Goal: Task Accomplishment & Management: Complete application form

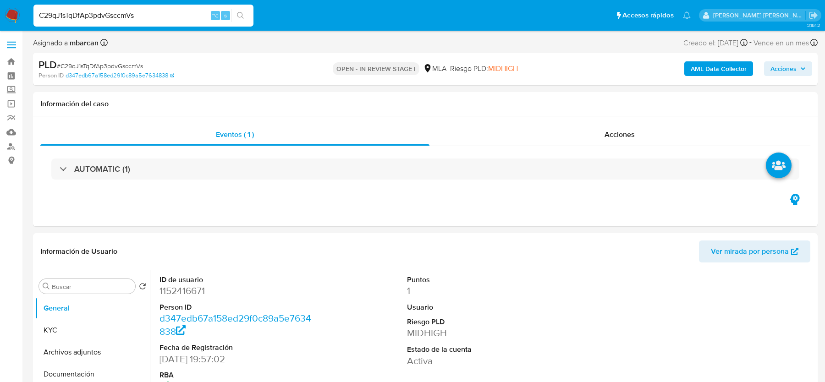
select select "10"
click at [160, 17] on input "C29qJ1sTqDfAp3pdvGsccmVs" at bounding box center [143, 16] width 220 height 12
click at [101, 60] on div "PLD # C29qJ1sTqDfAp3pdvGsccmVs" at bounding box center [165, 65] width 254 height 14
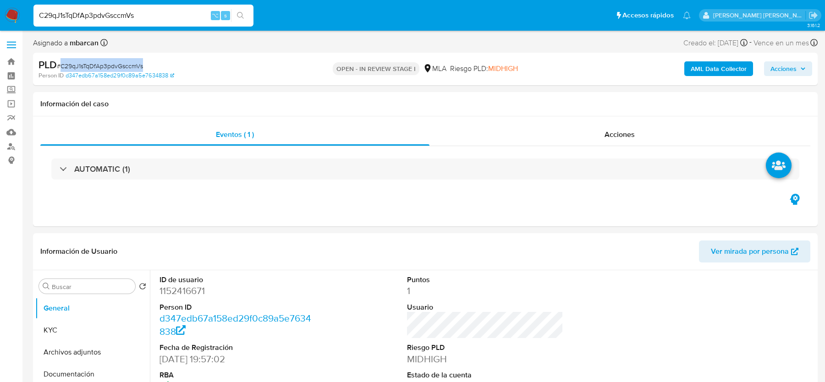
click at [101, 60] on div "PLD # C29qJ1sTqDfAp3pdvGsccmVs" at bounding box center [165, 65] width 254 height 14
copy span "C29qJ1sTqDfAp3pdvGsccmVs"
click at [191, 289] on dd "1152416671" at bounding box center [237, 291] width 156 height 13
copy dd "1152416671"
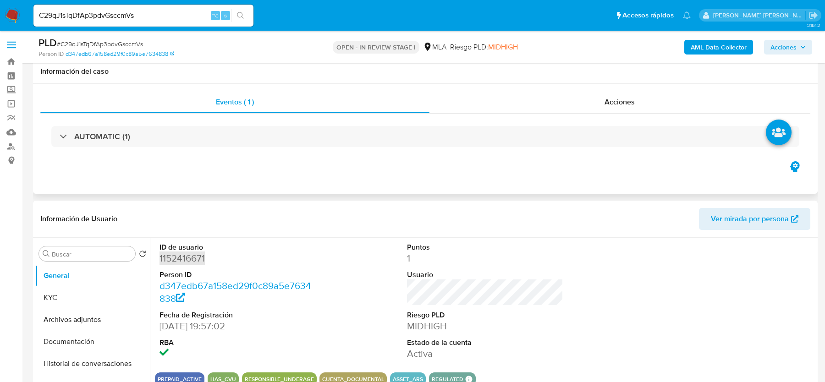
scroll to position [58, 0]
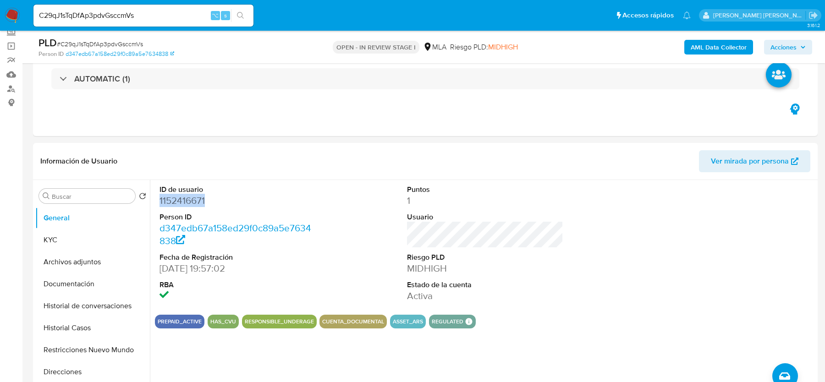
click at [702, 49] on b "AML Data Collector" at bounding box center [719, 47] width 56 height 15
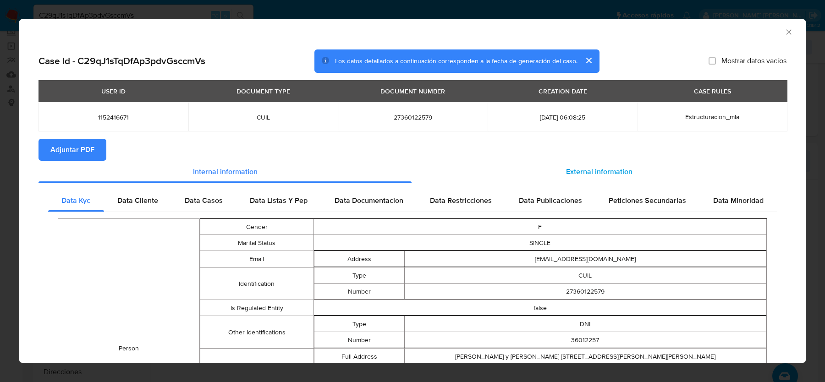
click at [555, 176] on div "External information" at bounding box center [599, 172] width 375 height 22
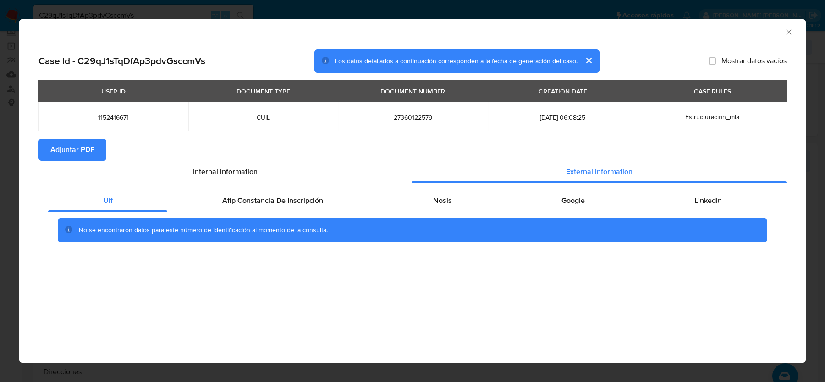
click at [98, 152] on button "Adjuntar PDF" at bounding box center [72, 150] width 68 height 22
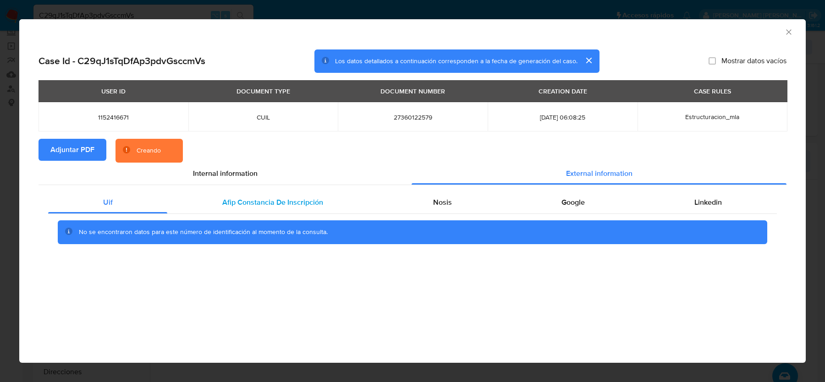
click at [291, 204] on span "Afip Constancia De Inscripción" at bounding box center [272, 202] width 101 height 11
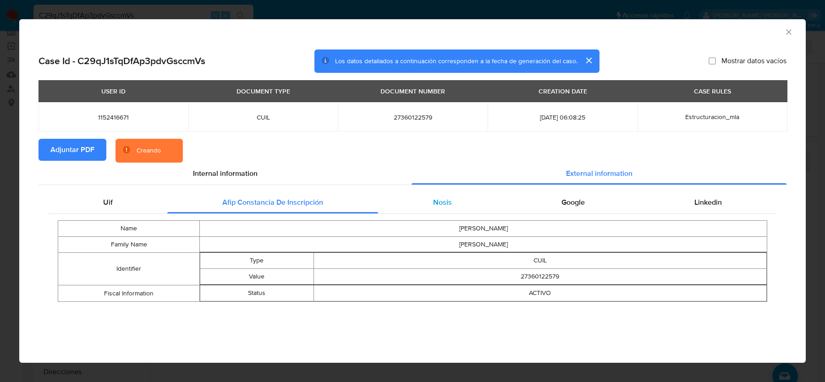
click at [468, 208] on div "Nosis" at bounding box center [442, 203] width 128 height 22
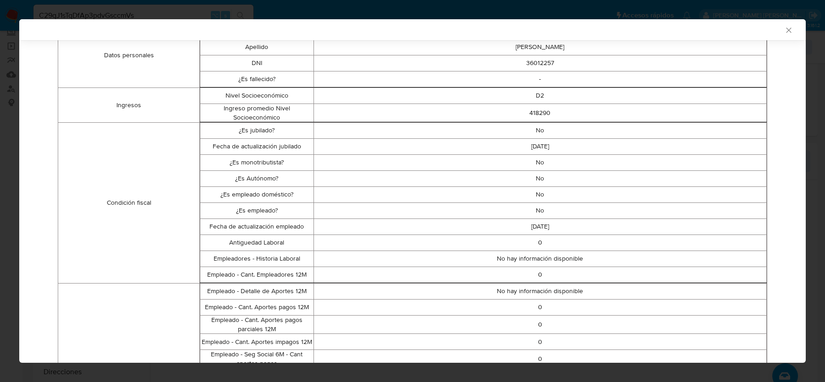
scroll to position [0, 0]
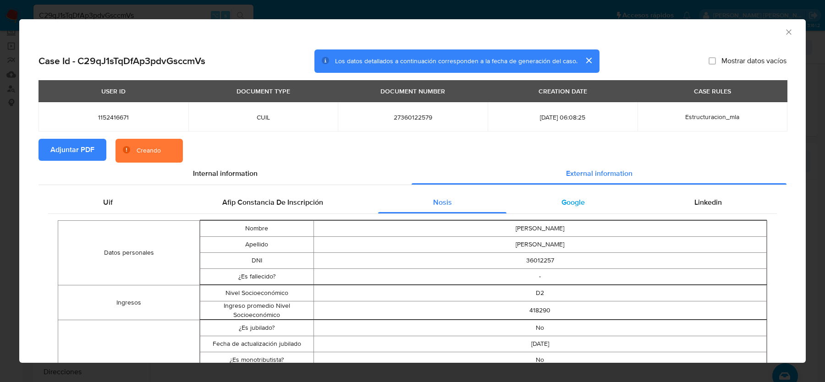
click at [523, 213] on div "Google" at bounding box center [572, 203] width 133 height 22
click at [543, 213] on div "Google" at bounding box center [572, 203] width 133 height 22
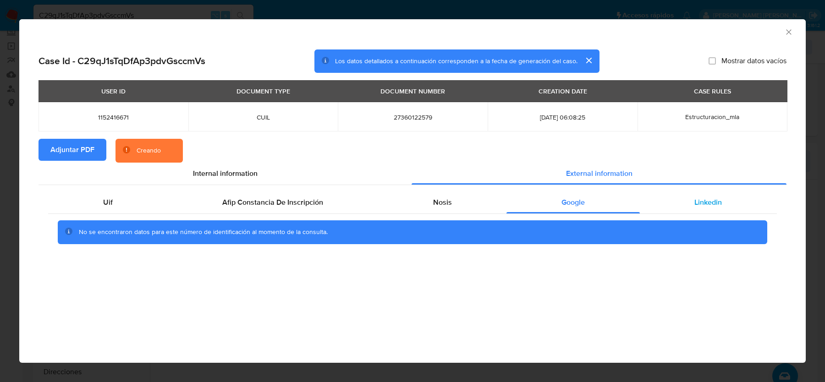
click at [690, 206] on div "Linkedin" at bounding box center [708, 203] width 137 height 22
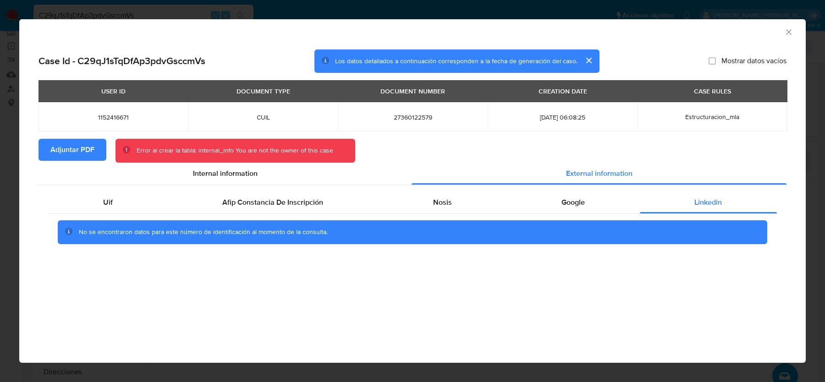
click at [393, 152] on section "Adjuntar PDF Error [PERSON_NAME] la tabla: internal_info You are not the owner …" at bounding box center [412, 151] width 748 height 24
click at [791, 30] on icon "Cerrar ventana" at bounding box center [788, 31] width 5 height 5
click at [791, 30] on div "AML Data Collector" at bounding box center [412, 30] width 786 height 23
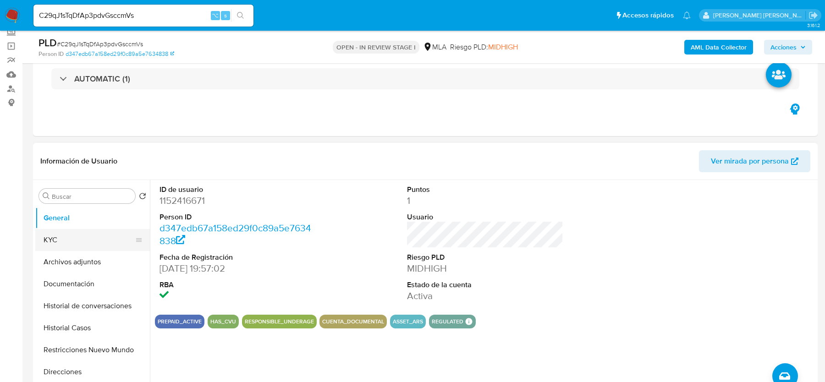
click at [95, 241] on button "KYC" at bounding box center [88, 240] width 107 height 22
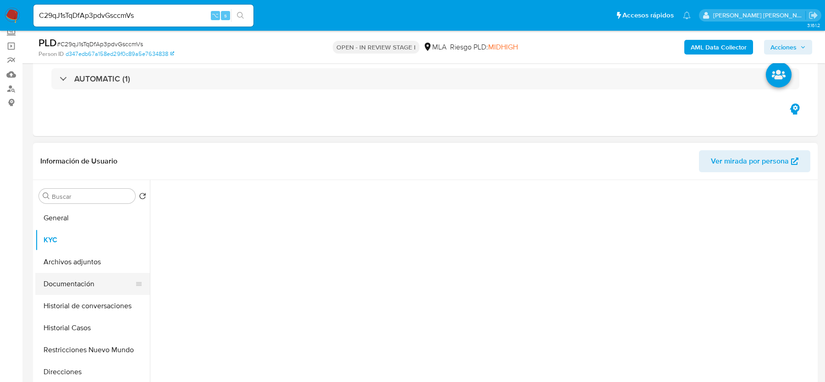
click at [93, 280] on button "Documentación" at bounding box center [88, 284] width 107 height 22
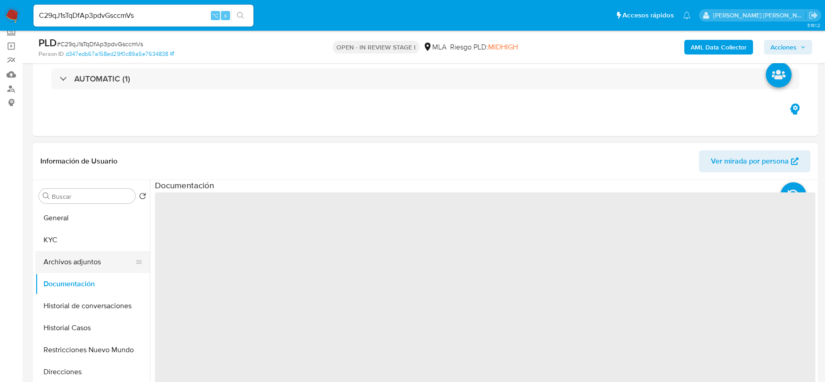
click at [93, 264] on button "Archivos adjuntos" at bounding box center [88, 262] width 107 height 22
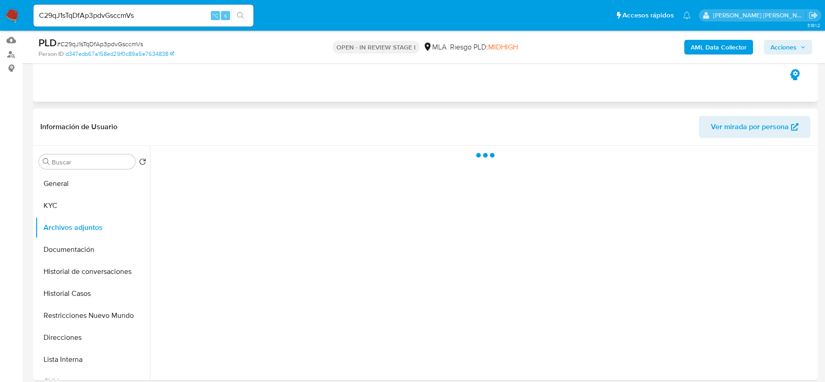
scroll to position [94, 0]
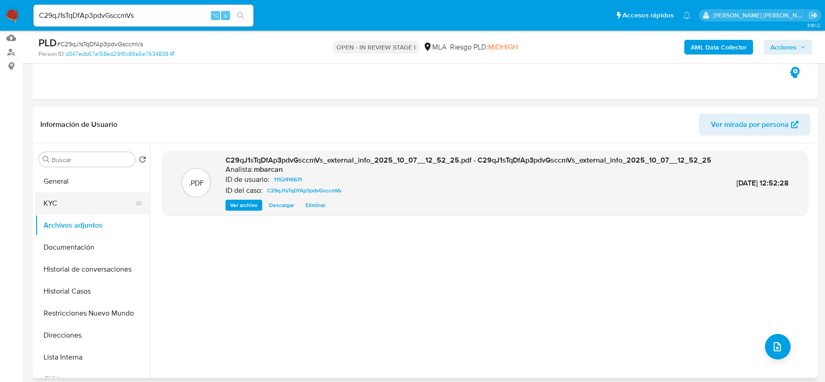
click at [90, 209] on button "KYC" at bounding box center [88, 203] width 107 height 22
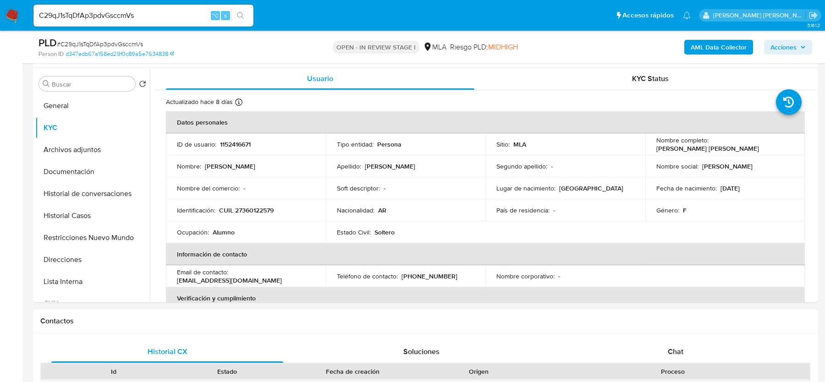
scroll to position [286, 0]
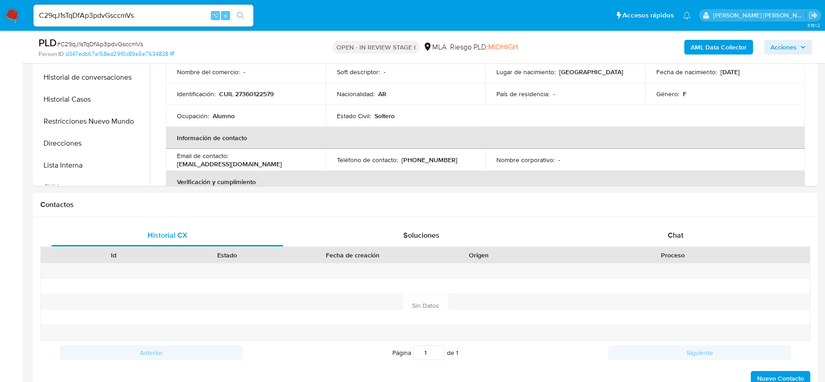
click at [698, 249] on div "Proceso" at bounding box center [672, 255] width 275 height 16
click at [693, 231] on div "Chat" at bounding box center [676, 236] width 232 height 22
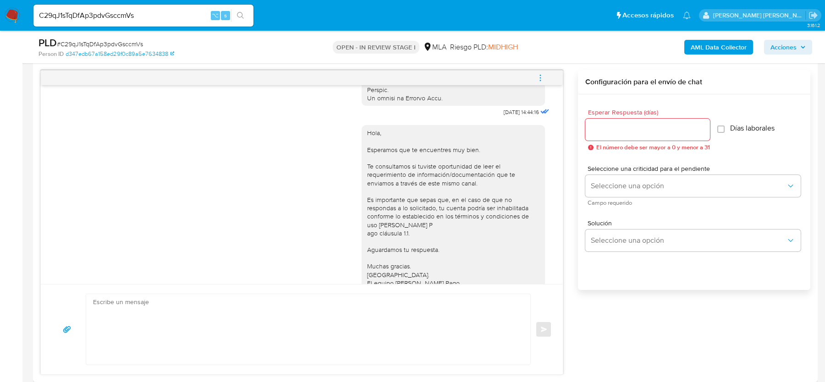
scroll to position [467, 0]
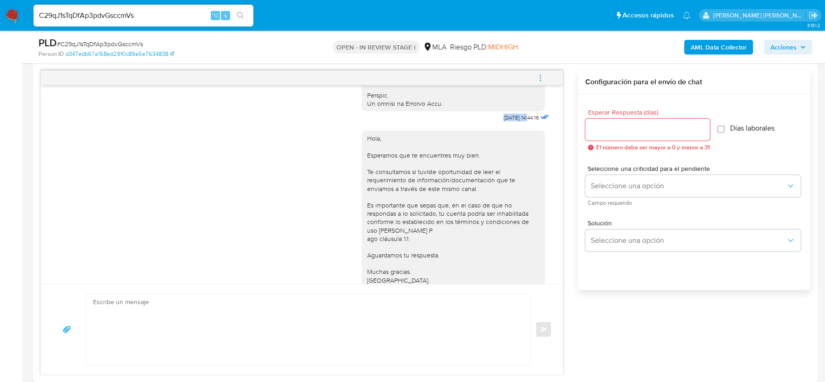
drag, startPoint x: 486, startPoint y: 133, endPoint x: 519, endPoint y: 132, distance: 33.5
copy div "[DATE]"
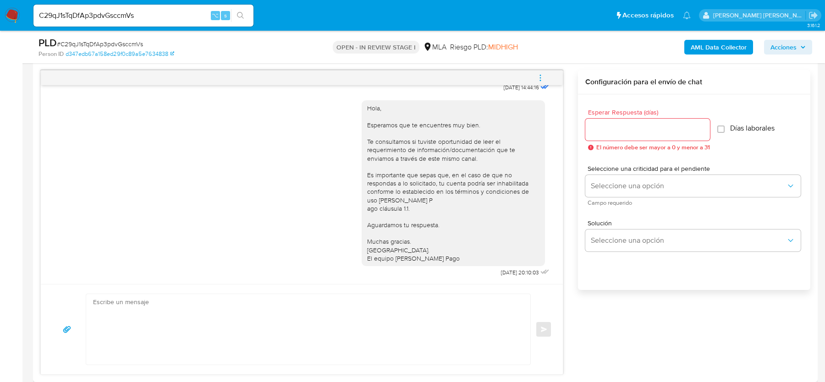
drag, startPoint x: 483, startPoint y: 272, endPoint x: 517, endPoint y: 272, distance: 33.9
click at [517, 272] on div "Hola, Esperamos que te encuentres muy bien. Te consultamos si tuviste oportunid…" at bounding box center [457, 186] width 190 height 185
drag, startPoint x: 517, startPoint y: 272, endPoint x: 489, endPoint y: 272, distance: 28.0
click at [501, 272] on span "[DATE] 20:10:03" at bounding box center [520, 272] width 38 height 7
copy span "[DATE]"
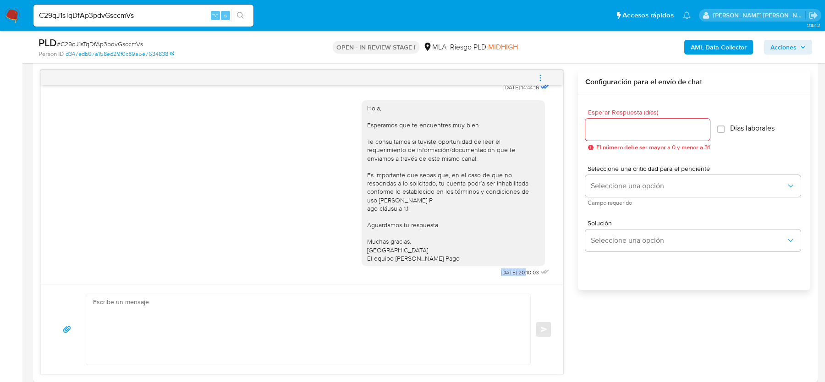
click at [542, 79] on icon "menu-action" at bounding box center [540, 78] width 8 height 8
click at [407, 77] on li "Cerrar conversación" at bounding box center [412, 78] width 67 height 11
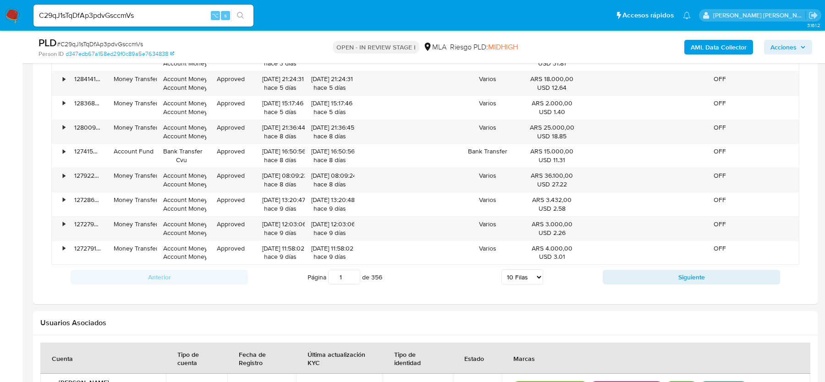
scroll to position [1416, 0]
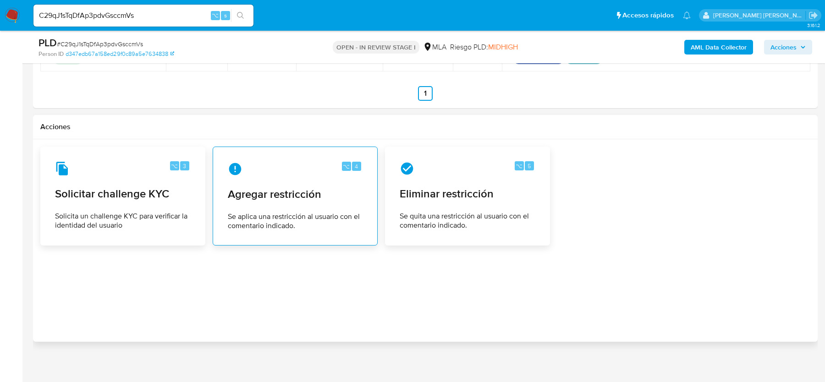
click at [300, 221] on span "Se aplica una restricción al usuario con el comentario indicado." at bounding box center [295, 221] width 135 height 18
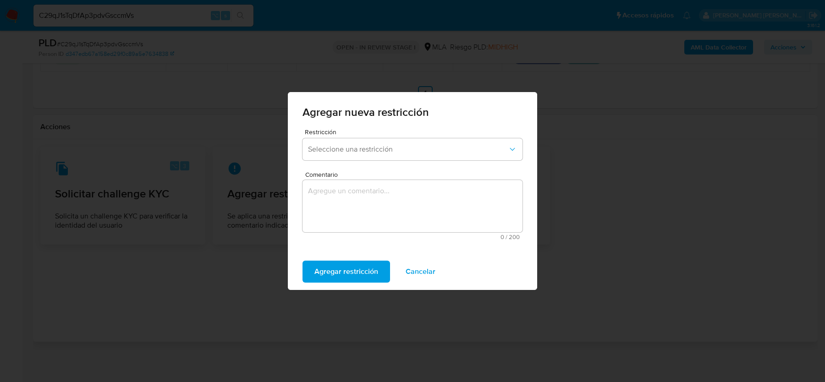
click at [331, 163] on div "Restricción Seleccione una restricción" at bounding box center [412, 146] width 220 height 35
click at [331, 156] on button "Seleccione una restricción" at bounding box center [412, 149] width 220 height 22
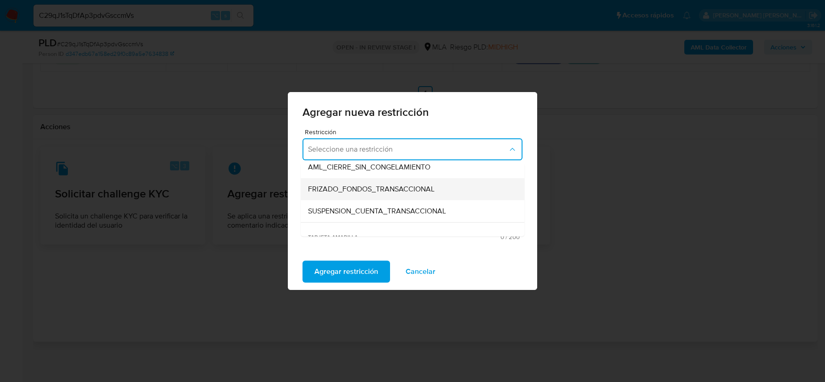
scroll to position [98, 0]
click at [335, 215] on div "SUSPENSION_CUENTA_TRANSACCIONAL" at bounding box center [409, 209] width 203 height 22
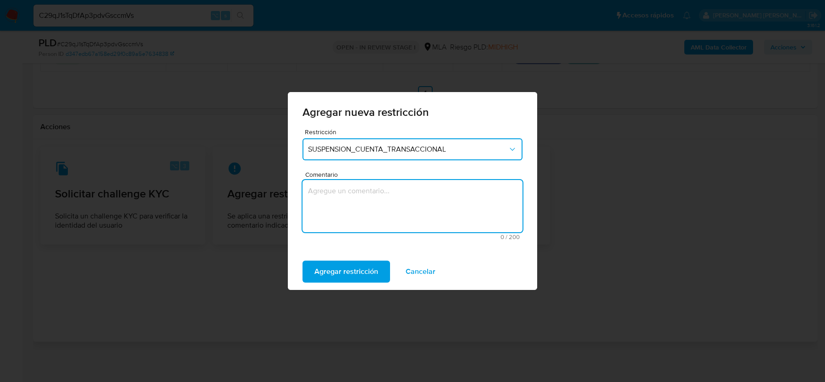
click at [336, 210] on textarea "Comentario" at bounding box center [412, 206] width 220 height 52
type textarea "a"
type textarea "AML"
click at [329, 280] on span "Agregar restricción" at bounding box center [346, 272] width 64 height 20
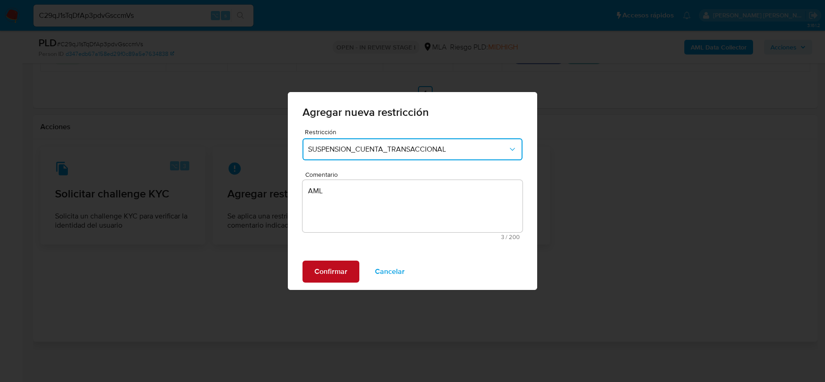
click at [330, 271] on span "Confirmar" at bounding box center [330, 272] width 33 height 20
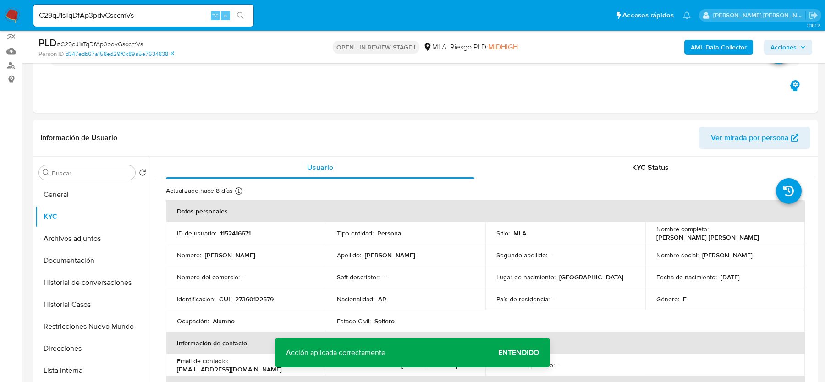
scroll to position [105, 0]
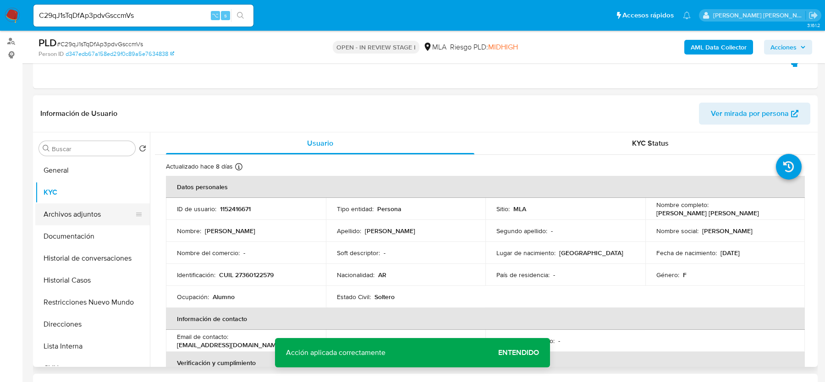
click at [86, 215] on button "Archivos adjuntos" at bounding box center [88, 214] width 107 height 22
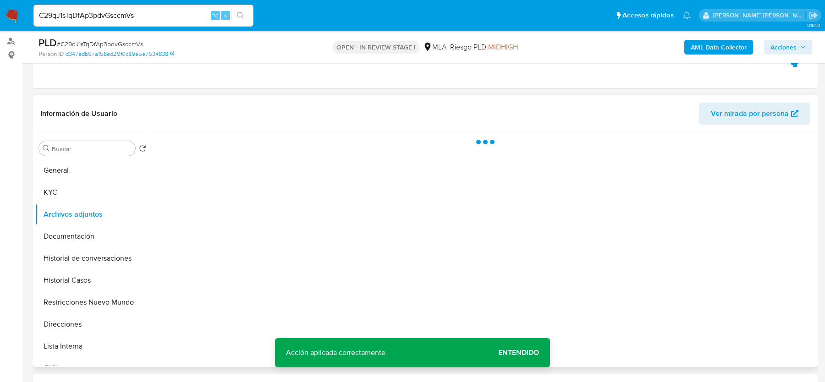
scroll to position [155, 0]
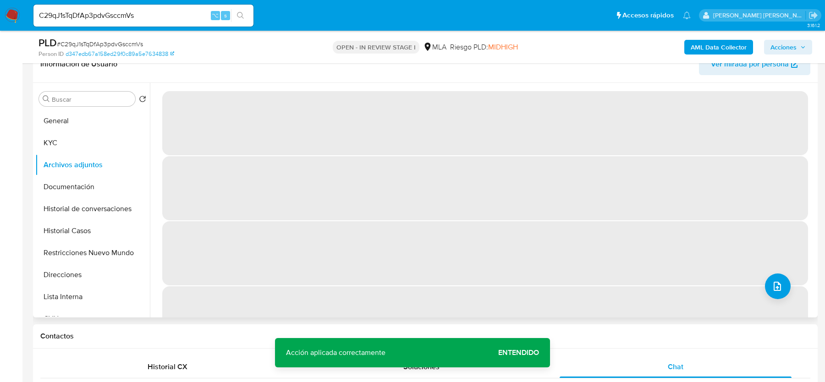
click at [783, 296] on span "‌" at bounding box center [485, 318] width 646 height 64
click at [780, 286] on button "upload-file" at bounding box center [778, 287] width 26 height 26
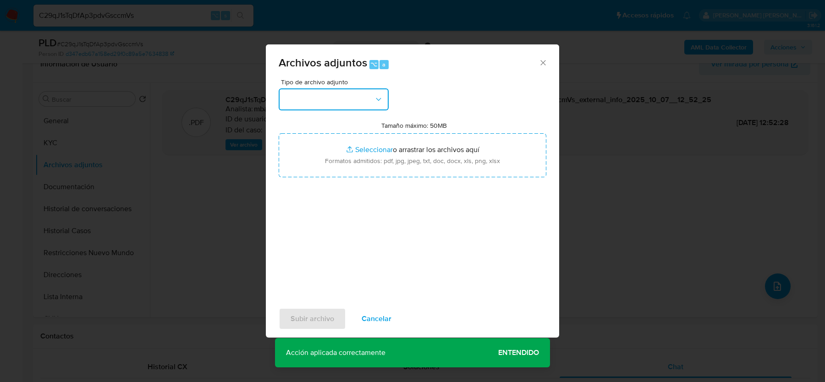
click at [328, 97] on button "button" at bounding box center [334, 99] width 110 height 22
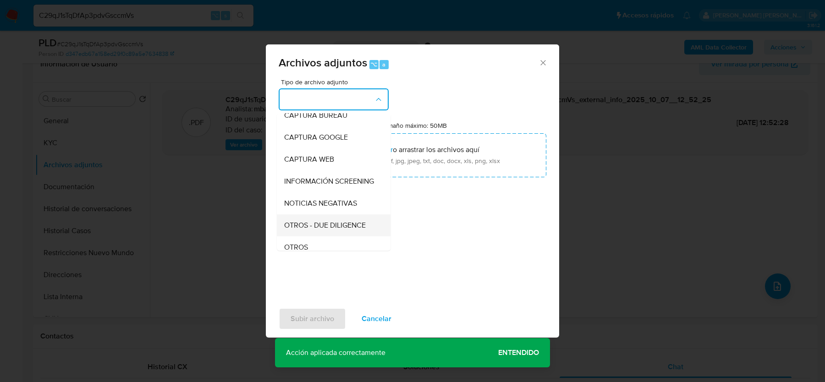
scroll to position [54, 0]
click at [297, 242] on span "OTROS" at bounding box center [296, 246] width 24 height 9
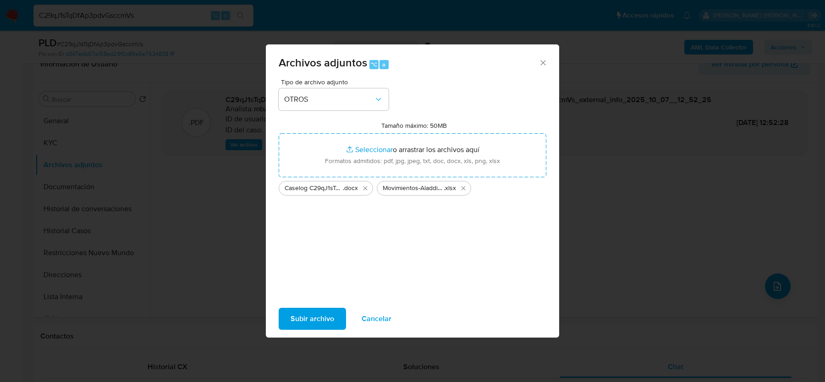
click at [315, 317] on span "Subir archivo" at bounding box center [313, 319] width 44 height 20
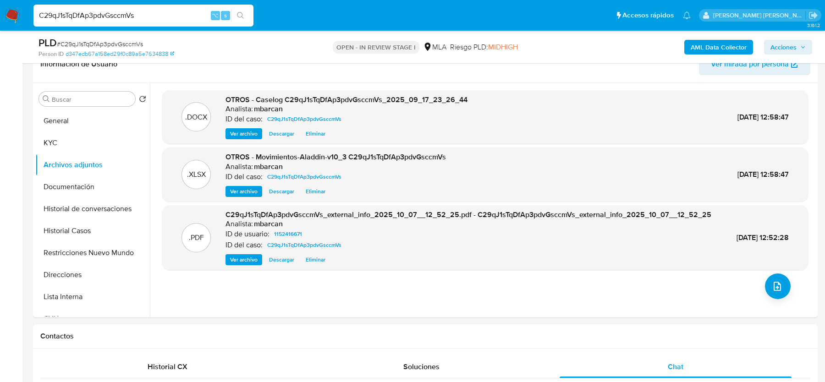
click at [111, 15] on input "C29qJ1sTqDfAp3pdvGsccmVs" at bounding box center [143, 16] width 220 height 12
paste input "fNWrfocTd0hNAGPU4WtPfohz"
type input "fNWrfocTd0hNAGPU4WtPfohz"
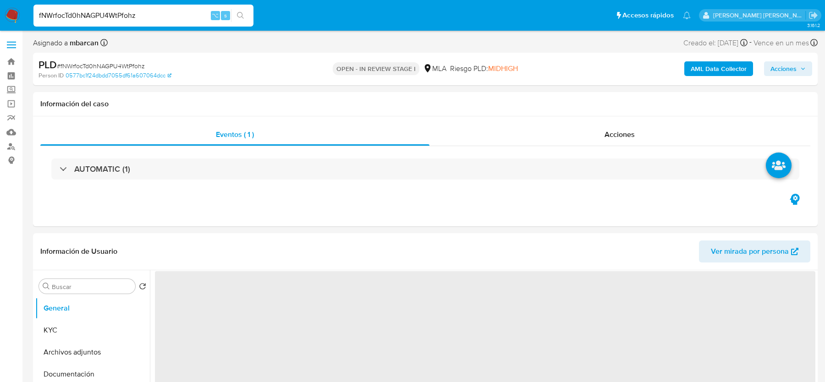
select select "10"
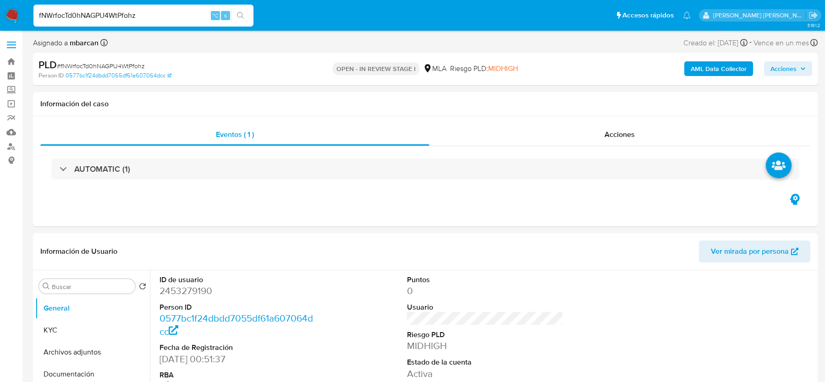
click at [93, 63] on span "# fNWrfocTd0hNAGPU4WtPfohz" at bounding box center [101, 65] width 88 height 9
copy span "fNWrfocTd0hNAGPU4WtPfohz"
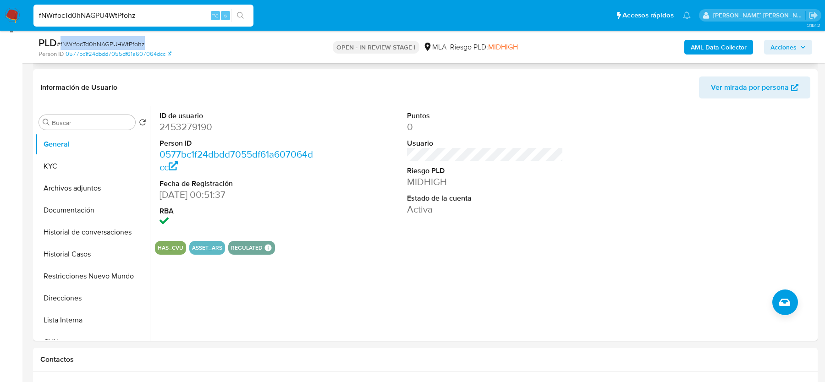
scroll to position [207, 0]
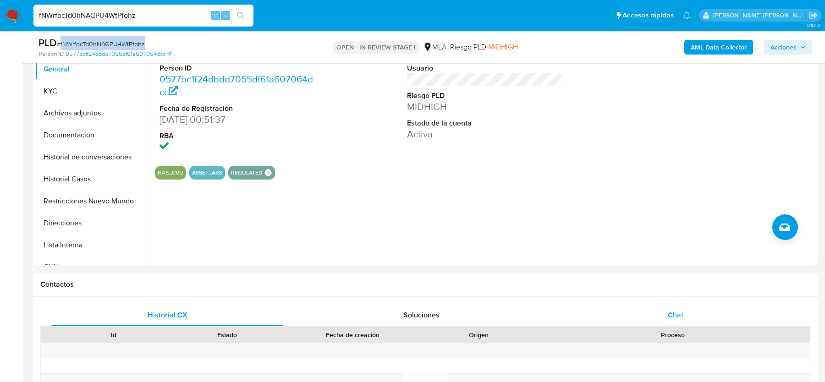
click at [657, 321] on div "Chat" at bounding box center [676, 315] width 232 height 22
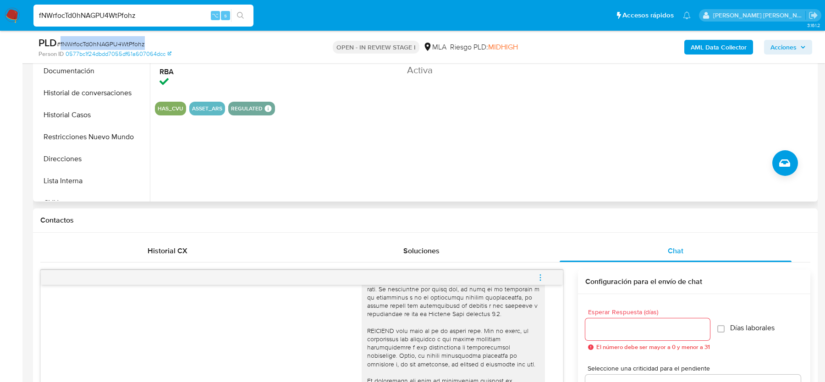
scroll to position [267, 0]
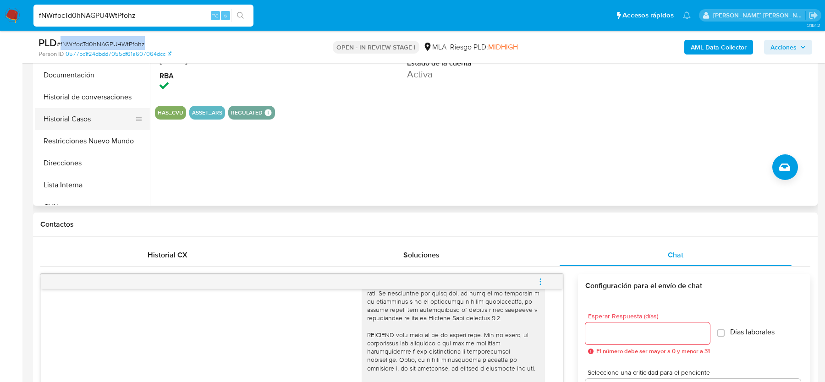
click at [64, 123] on button "Historial Casos" at bounding box center [88, 119] width 107 height 22
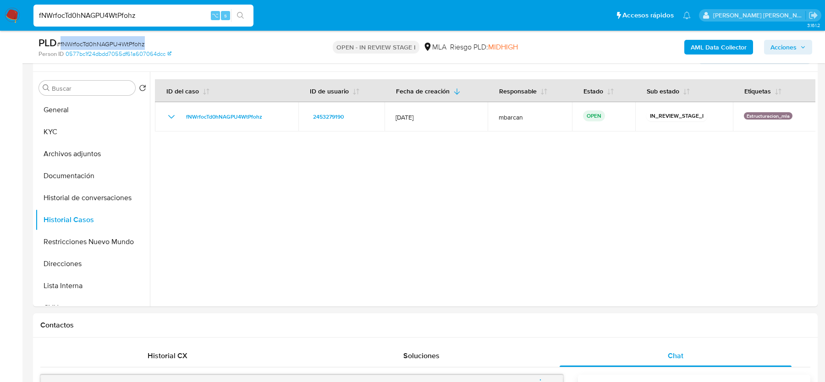
scroll to position [145, 0]
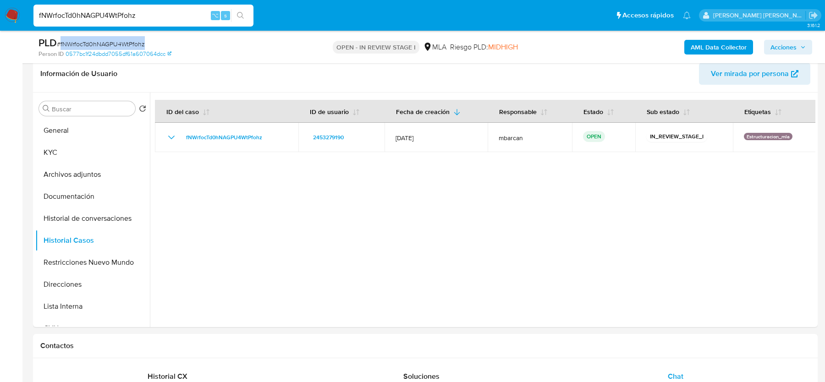
click at [109, 44] on span "# fNWrfocTd0hNAGPU4WtPfohz" at bounding box center [101, 43] width 88 height 9
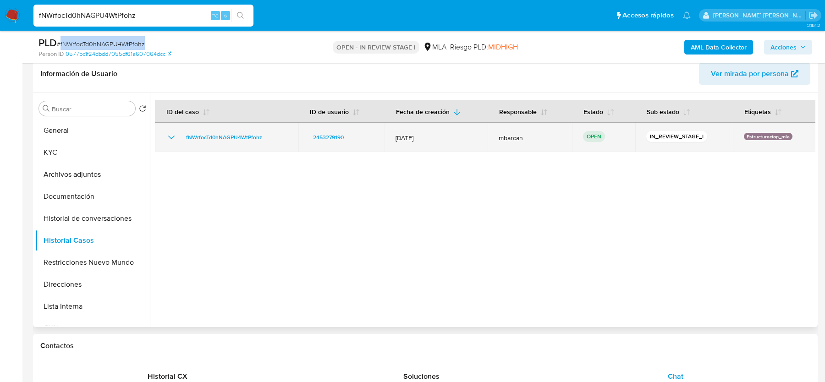
click at [264, 134] on div "fNWrfocTd0hNAGPU4WtPfohz" at bounding box center [226, 137] width 121 height 11
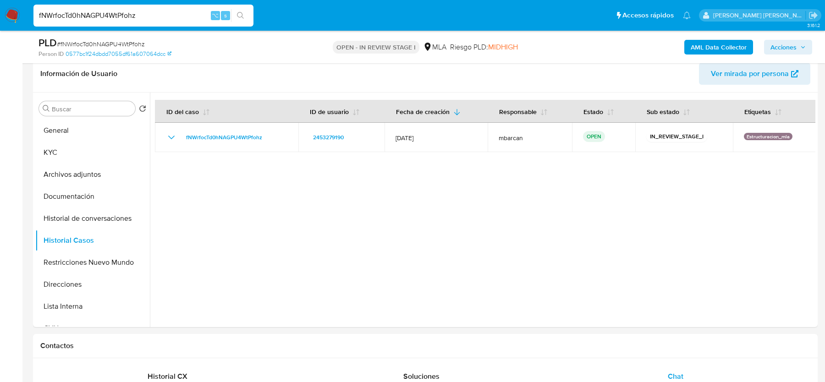
click at [120, 41] on span "# fNWrfocTd0hNAGPU4WtPfohz" at bounding box center [101, 43] width 88 height 9
copy span "fNWrfocTd0hNAGPU4WtPfohz"
click at [95, 125] on button "General" at bounding box center [88, 131] width 107 height 22
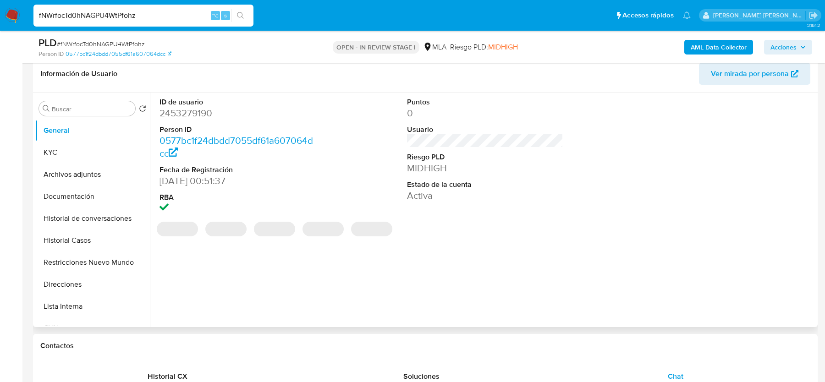
click at [196, 111] on dd "2453279190" at bounding box center [237, 113] width 156 height 13
copy dd "2453279190"
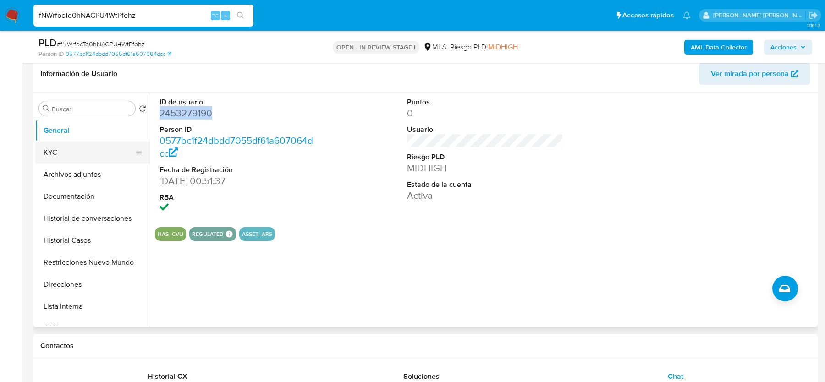
click at [115, 150] on button "KYC" at bounding box center [88, 153] width 107 height 22
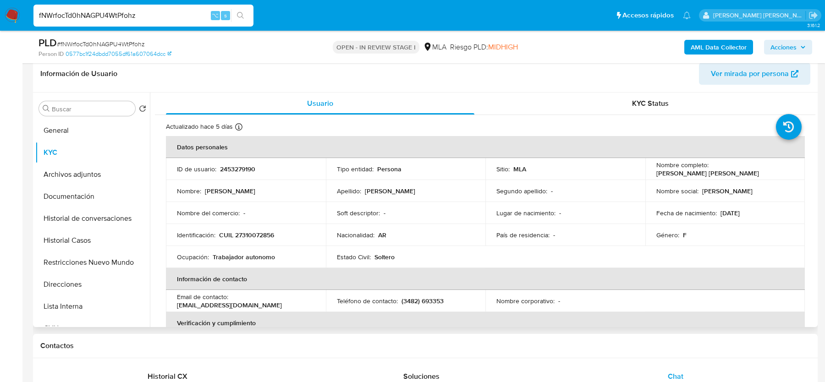
click at [259, 229] on td "Identificación : CUIL 27310072856" at bounding box center [246, 235] width 160 height 22
copy p "Identificación"
click at [258, 232] on p "CUIL 27310072856" at bounding box center [246, 235] width 55 height 8
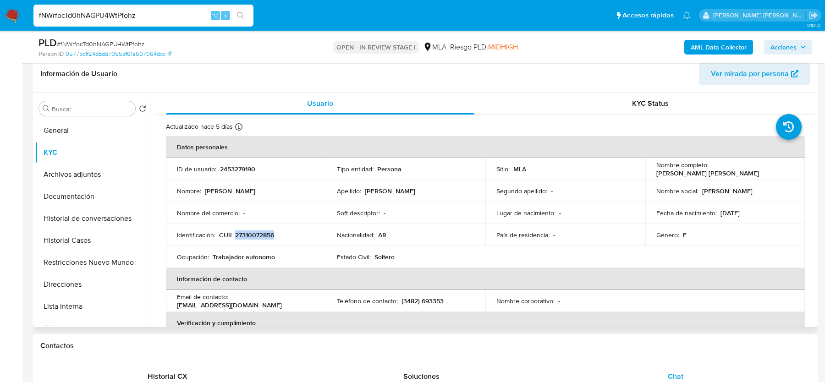
copy p "27310072856"
drag, startPoint x: 709, startPoint y: 169, endPoint x: 771, endPoint y: 169, distance: 61.9
click at [759, 169] on p "[PERSON_NAME] [PERSON_NAME]" at bounding box center [707, 173] width 103 height 8
copy p "[PERSON_NAME] [PERSON_NAME]"
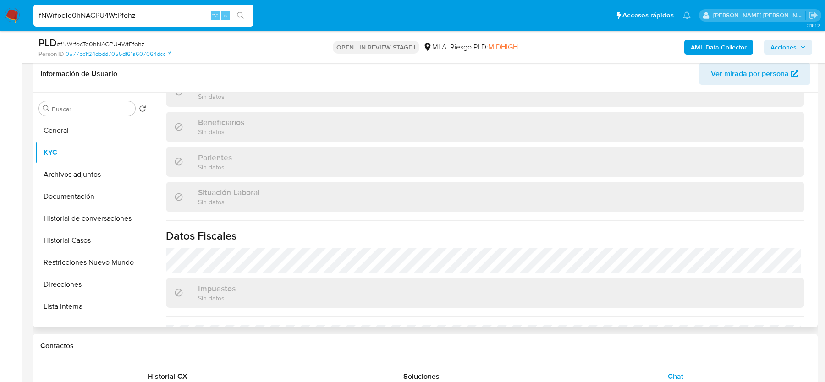
scroll to position [482, 0]
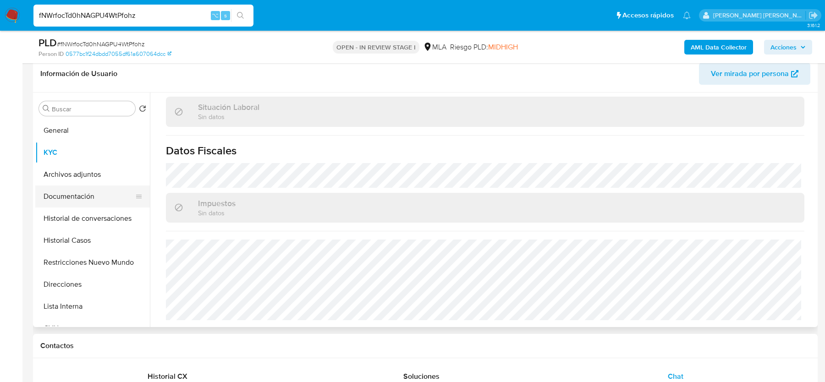
click at [72, 201] on button "Documentación" at bounding box center [88, 197] width 107 height 22
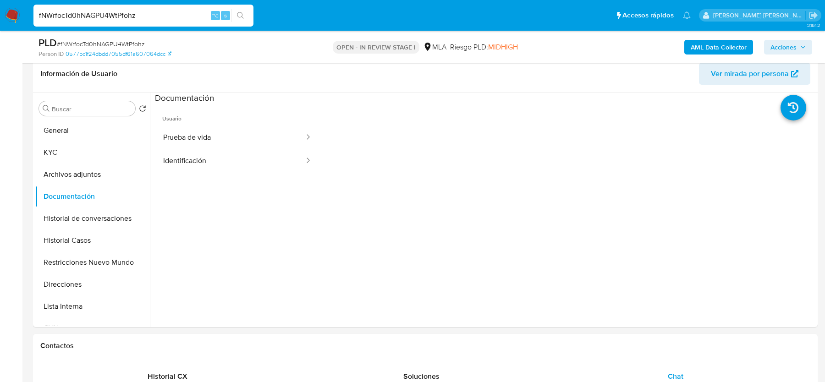
click at [192, 146] on button "Prueba de vida" at bounding box center [230, 137] width 150 height 23
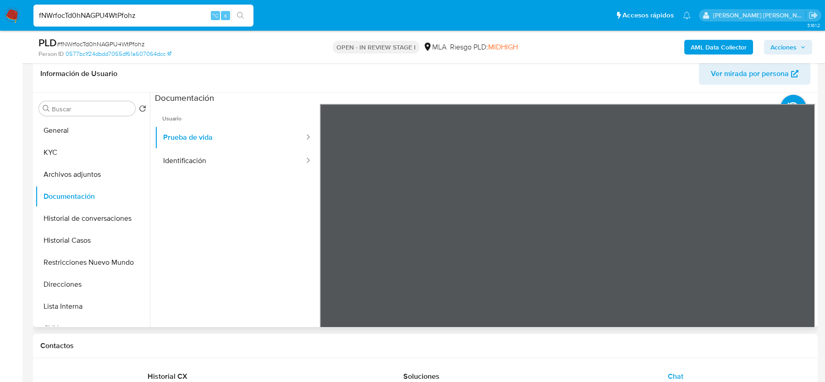
click at [211, 176] on ul "Usuario Prueba de vida Identificación" at bounding box center [237, 236] width 165 height 264
click at [211, 168] on button "Identificación" at bounding box center [230, 160] width 150 height 23
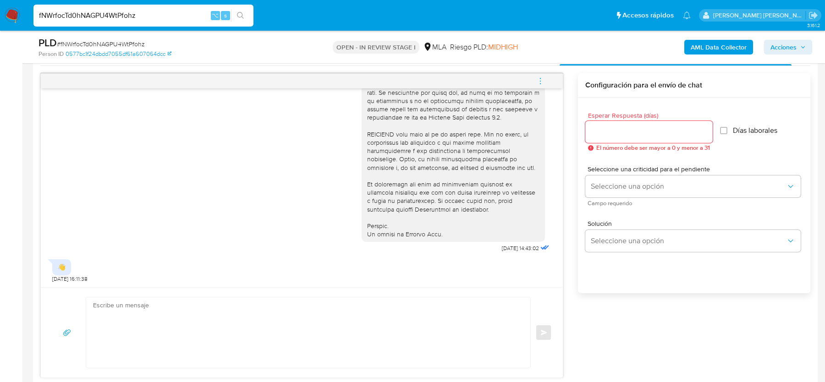
scroll to position [467, 0]
drag, startPoint x: 487, startPoint y: 244, endPoint x: 519, endPoint y: 248, distance: 32.3
click at [519, 248] on div "[DATE] 14:43:02" at bounding box center [457, 5] width 190 height 502
click at [482, 250] on div "[DATE] 14:43:02" at bounding box center [457, 5] width 190 height 502
drag, startPoint x: 489, startPoint y: 247, endPoint x: 518, endPoint y: 248, distance: 28.4
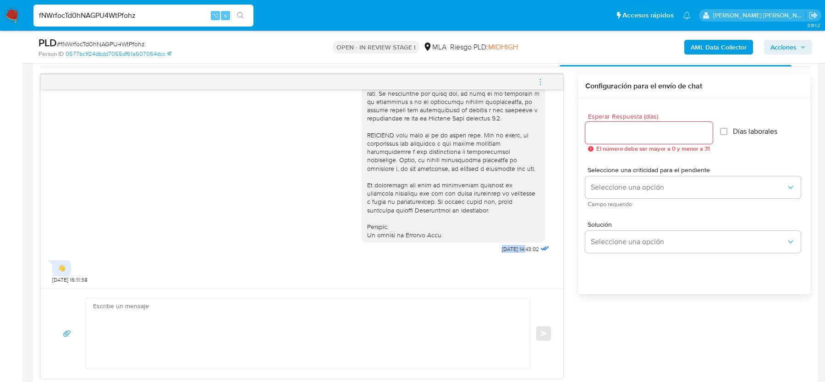
click at [518, 248] on div "[DATE] 14:43:02" at bounding box center [457, 5] width 190 height 502
click at [62, 264] on div "👋" at bounding box center [62, 268] width 8 height 8
drag, startPoint x: 65, startPoint y: 267, endPoint x: 54, endPoint y: 267, distance: 10.5
click at [54, 267] on div "👋" at bounding box center [61, 268] width 19 height 16
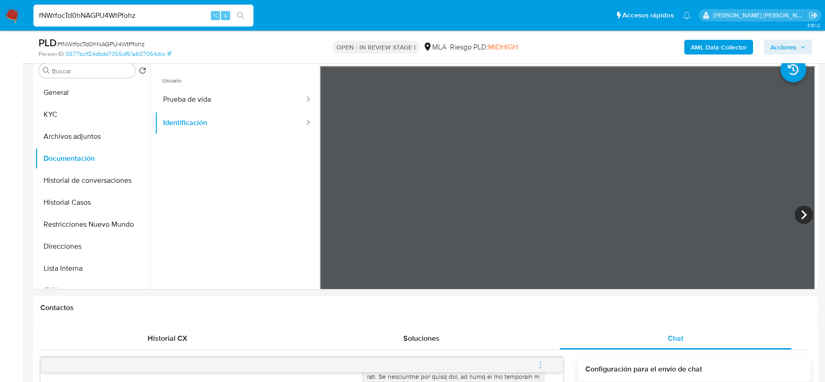
scroll to position [168, 0]
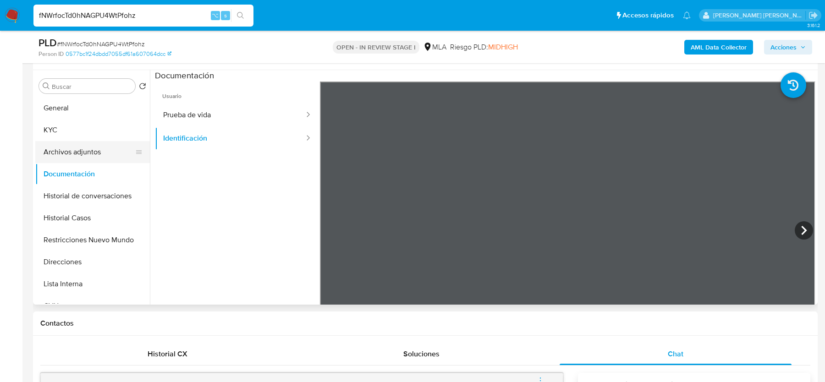
click at [69, 155] on button "Archivos adjuntos" at bounding box center [88, 152] width 107 height 22
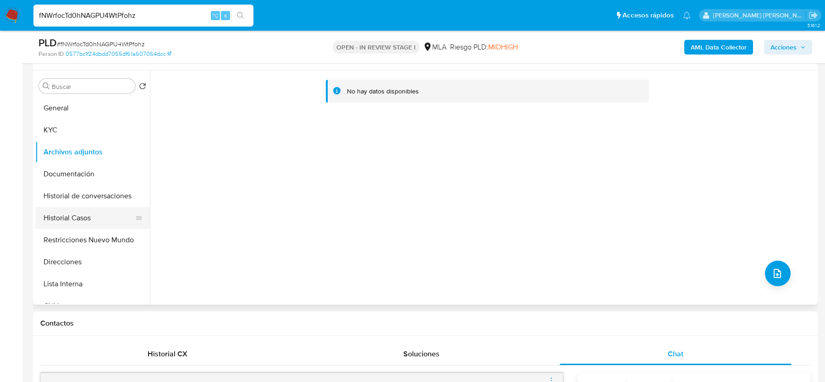
click at [70, 214] on button "Historial Casos" at bounding box center [88, 218] width 107 height 22
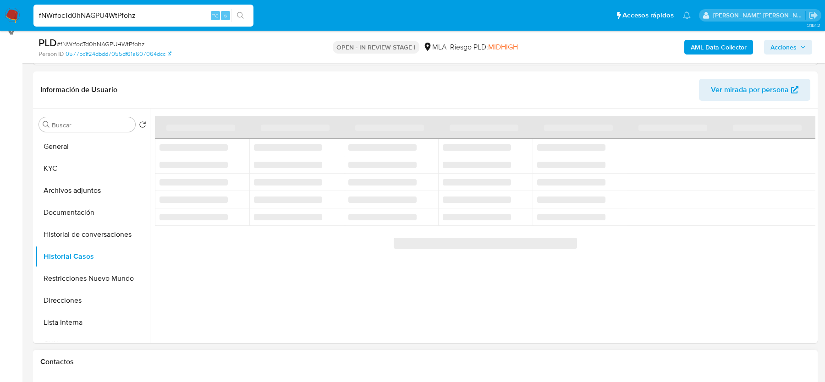
scroll to position [127, 0]
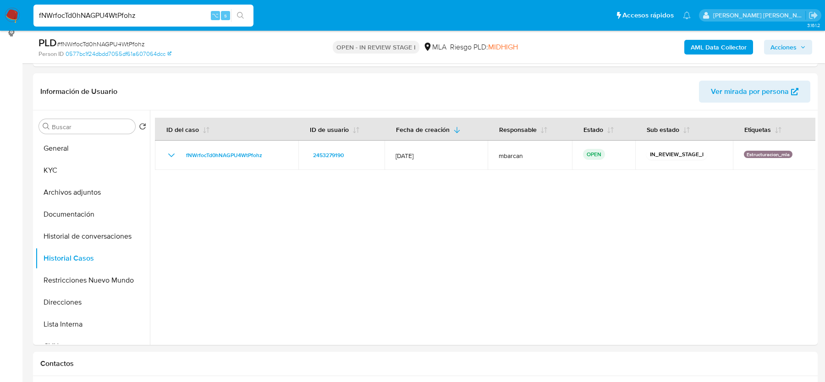
click at [729, 44] on b "AML Data Collector" at bounding box center [719, 47] width 56 height 15
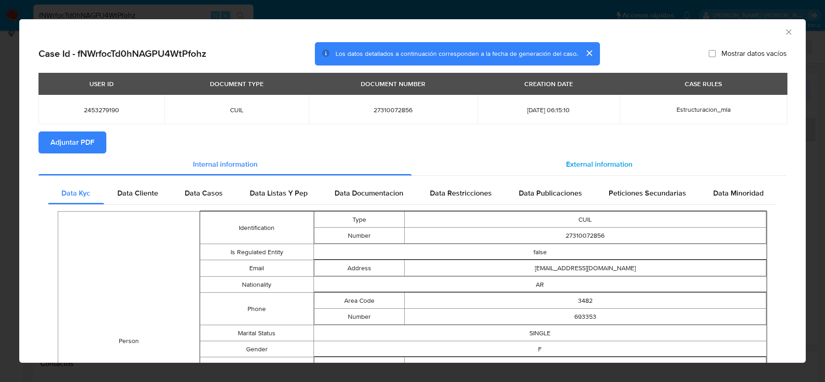
click at [586, 163] on span "External information" at bounding box center [599, 164] width 66 height 11
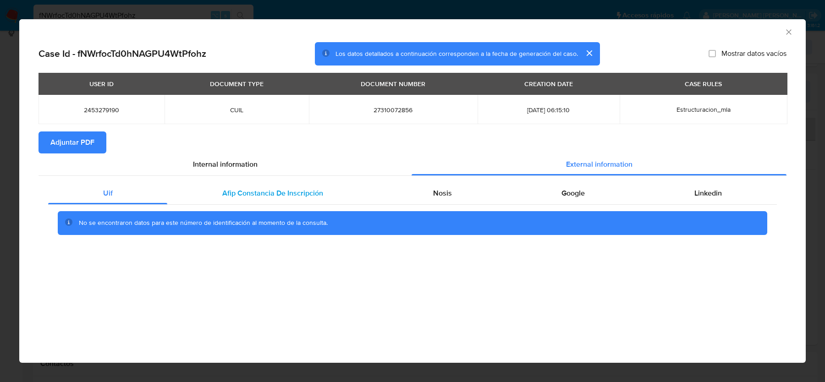
click at [231, 184] on div "Afip Constancia De Inscripción" at bounding box center [272, 193] width 210 height 22
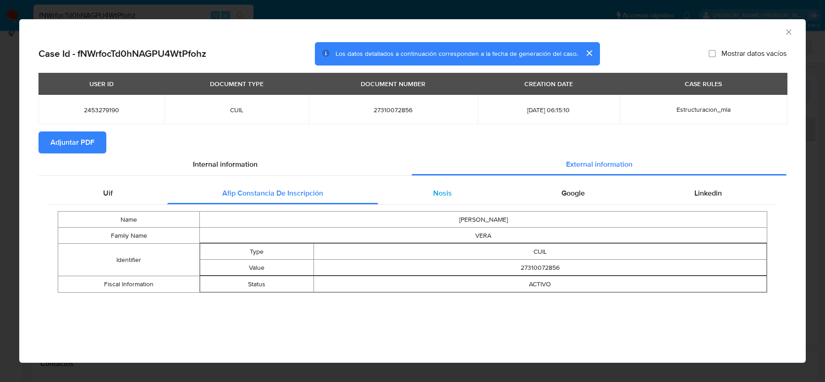
click at [459, 199] on div "Nosis" at bounding box center [442, 193] width 128 height 22
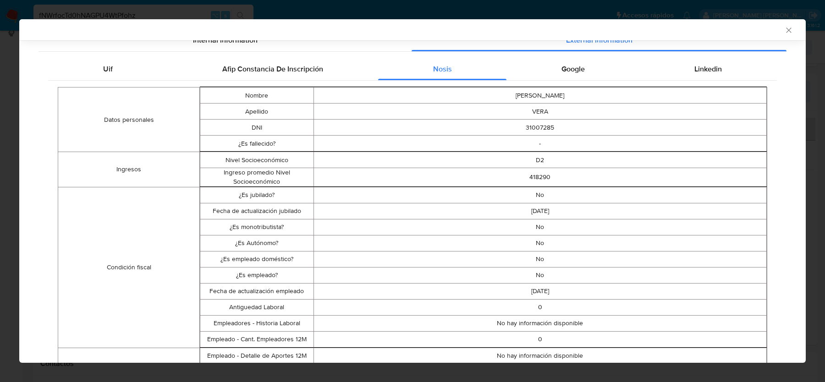
scroll to position [76, 0]
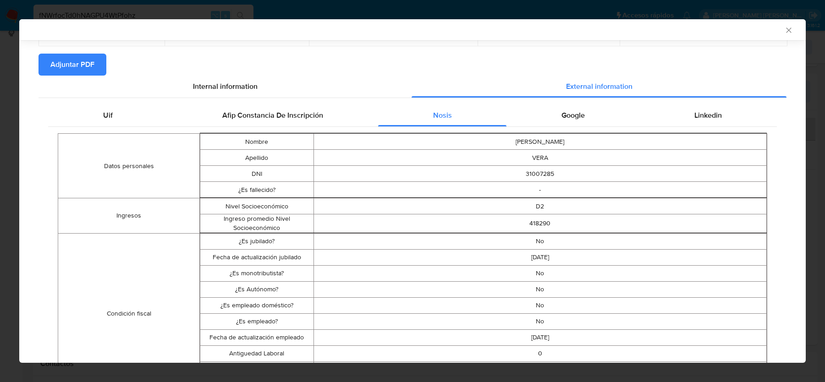
click at [568, 139] on td "[PERSON_NAME]" at bounding box center [539, 142] width 453 height 16
click at [568, 125] on div "Google" at bounding box center [572, 115] width 133 height 22
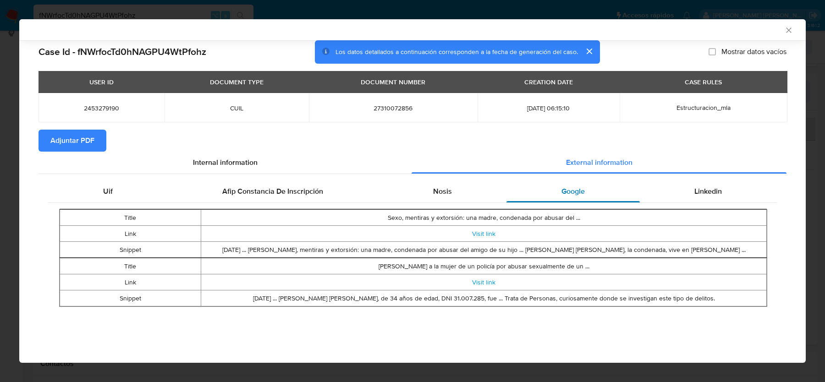
scroll to position [0, 0]
click at [697, 193] on span "Linkedin" at bounding box center [707, 191] width 27 height 11
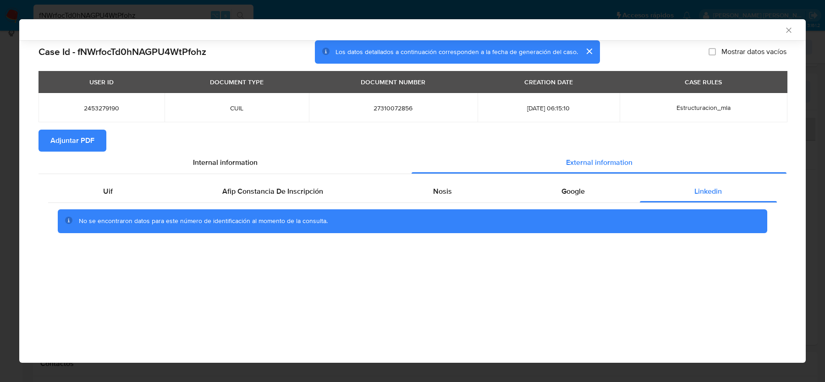
click at [91, 141] on span "Adjuntar PDF" at bounding box center [72, 141] width 44 height 20
click at [788, 31] on icon "Cerrar ventana" at bounding box center [788, 30] width 9 height 9
click at [788, 31] on div "AML Data Collector" at bounding box center [412, 29] width 786 height 21
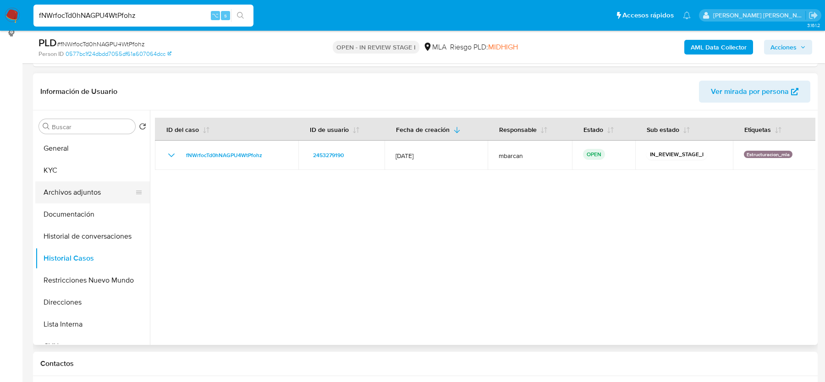
click at [88, 194] on button "Archivos adjuntos" at bounding box center [88, 192] width 107 height 22
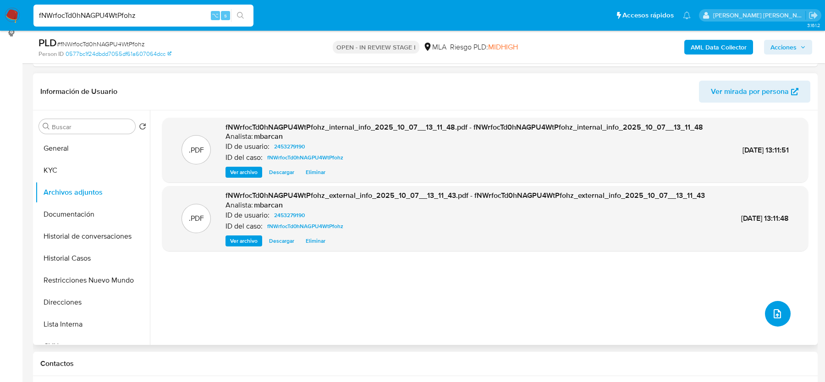
click at [775, 313] on icon "upload-file" at bounding box center [777, 313] width 11 height 11
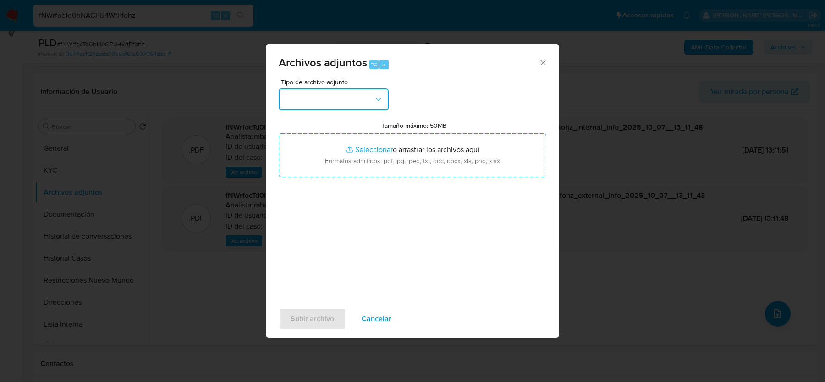
click at [342, 103] on button "button" at bounding box center [334, 99] width 110 height 22
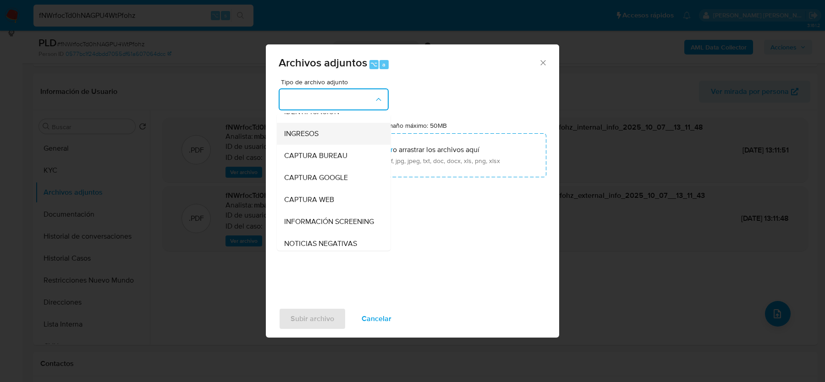
scroll to position [16, 0]
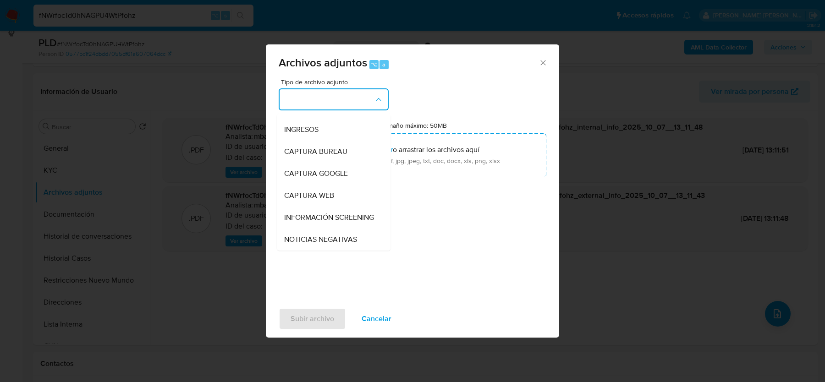
click at [461, 293] on div "Tipo de archivo adjunto IDENTIFICACIÓN INGRESOS CAPTURA BUREAU CAPTURA GOOGLE C…" at bounding box center [413, 187] width 268 height 216
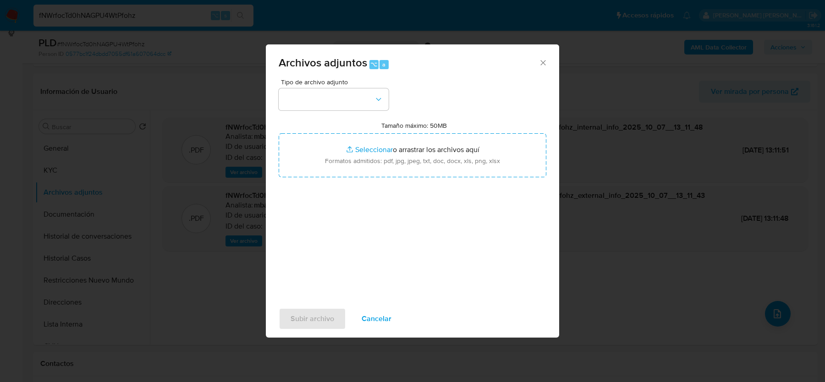
click at [544, 63] on icon "Cerrar" at bounding box center [542, 62] width 5 height 5
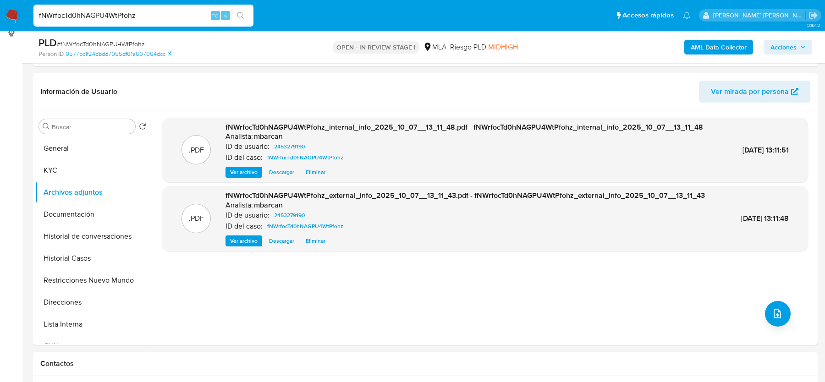
click at [110, 11] on input "fNWrfocTd0hNAGPU4WtPfohz" at bounding box center [143, 16] width 220 height 12
paste input "ANvC1307TYIW8zP7ZfFy1uBF"
click at [110, 11] on input "fNWrfocTd0hNAGPU4ANvC1307TYIW8zP7ZfFy1uBFWtPfohz" at bounding box center [143, 16] width 220 height 12
paste input "ANvC1307TYIW8zP7ZfFy1uBF"
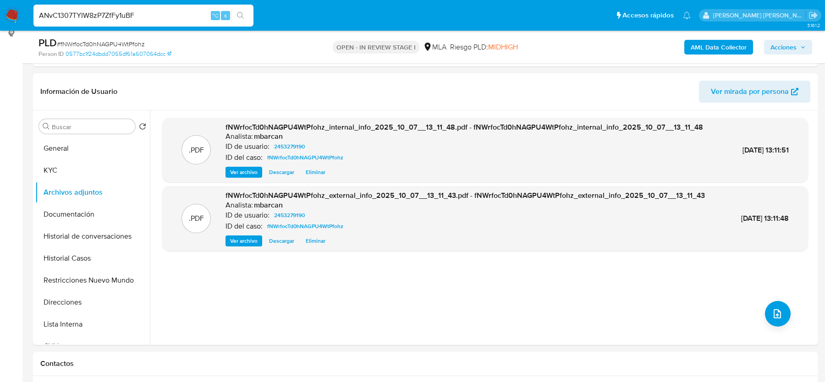
type input "ANvC1307TYIW8zP7ZfFy1uBF"
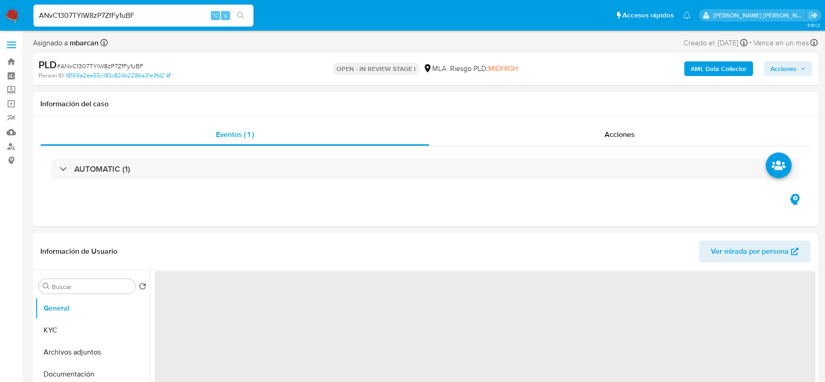
select select "10"
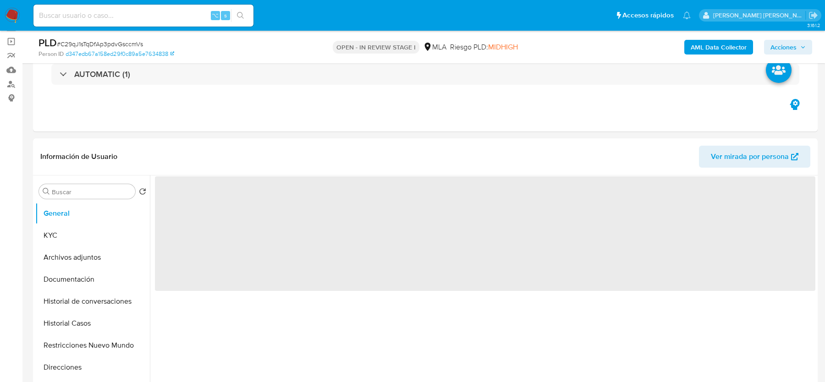
scroll to position [121, 0]
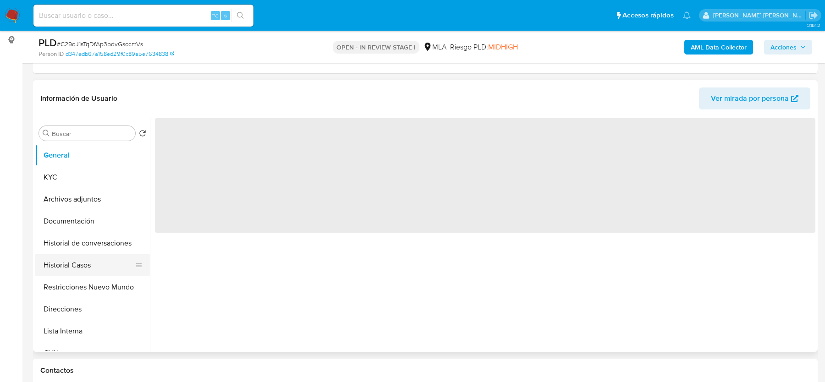
click at [71, 255] on button "Historial Casos" at bounding box center [88, 265] width 107 height 22
select select "10"
